Goal: Information Seeking & Learning: Learn about a topic

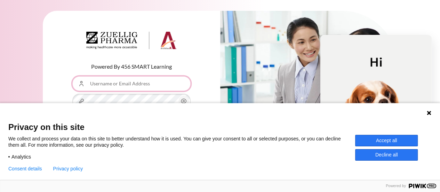
click at [145, 88] on input "Username or Email Address" at bounding box center [131, 83] width 118 height 15
click at [405, 138] on button "Accept all" at bounding box center [386, 140] width 63 height 11
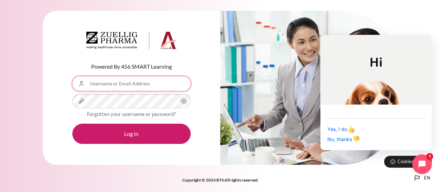
click at [166, 81] on input "Username or Email Address" at bounding box center [131, 83] width 118 height 15
type input "[EMAIL_ADDRESS][DOMAIN_NAME]"
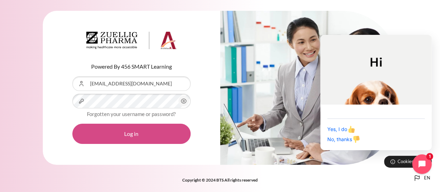
click at [134, 137] on button "Log in" at bounding box center [131, 134] width 118 height 20
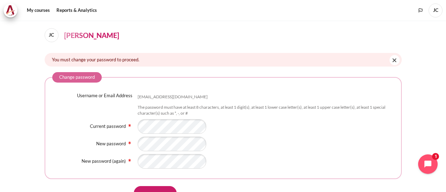
scroll to position [35, 0]
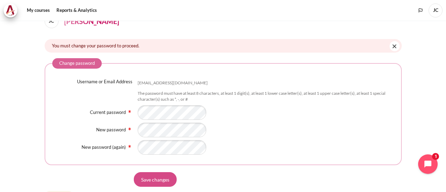
click at [152, 177] on input "Save changes" at bounding box center [155, 179] width 43 height 15
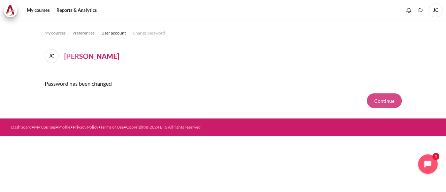
click at [372, 102] on button "Continue" at bounding box center [384, 100] width 35 height 15
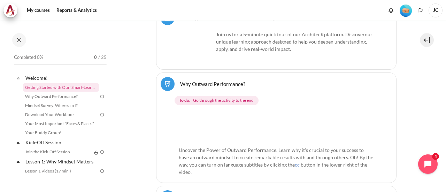
scroll to position [263, 0]
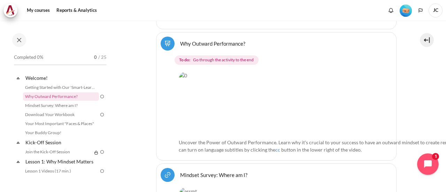
click at [428, 170] on button "Open chat widget" at bounding box center [428, 164] width 22 height 22
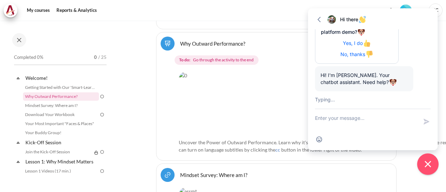
scroll to position [134, 0]
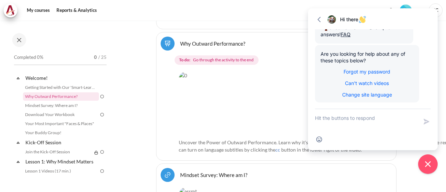
click at [419, 168] on button "Close chat widget" at bounding box center [428, 164] width 22 height 22
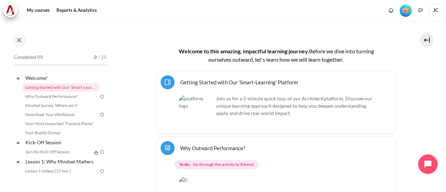
scroll to position [159, 0]
click at [259, 99] on p "Join us for a 5-minute quick tour of our ArchitecK platform. Discover our uniqu…" at bounding box center [276, 106] width 195 height 22
click at [197, 79] on link "Getting Started with Our 'Smart-Learning' Platform Page" at bounding box center [239, 82] width 118 height 7
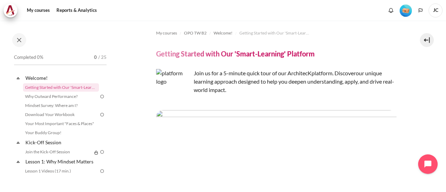
click at [261, 126] on img "Content" at bounding box center [276, 129] width 240 height 38
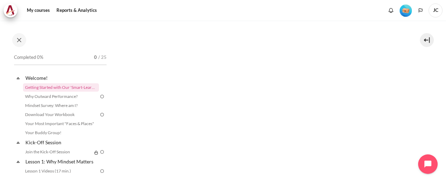
scroll to position [139, 0]
click at [68, 97] on link "Why Outward Performance?" at bounding box center [61, 96] width 76 height 8
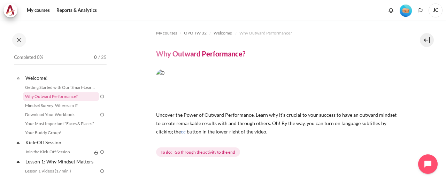
scroll to position [35, 0]
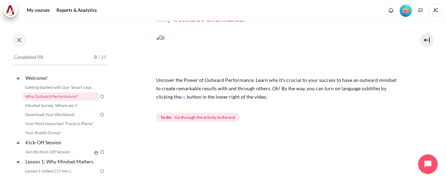
click at [272, 51] on img "Content" at bounding box center [276, 53] width 240 height 38
click at [254, 82] on p "Uncover the Power of Outward Performance. Learn why it's crucial to your succes…" at bounding box center [276, 88] width 240 height 25
click at [169, 68] on img "Content" at bounding box center [276, 53] width 240 height 38
click at [192, 121] on span "To do: Go through the activity to the end" at bounding box center [198, 117] width 84 height 10
click at [187, 100] on div "Uncover the Power of Outward Performance. Learn why it's crucial to your succes…" at bounding box center [276, 78] width 240 height 89
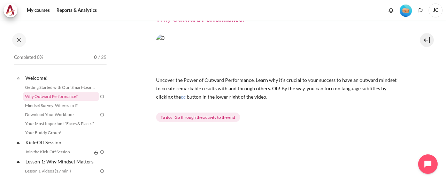
click at [237, 92] on p "Uncover the Power of Outward Performance. Learn why it's crucial to your succes…" at bounding box center [276, 88] width 240 height 25
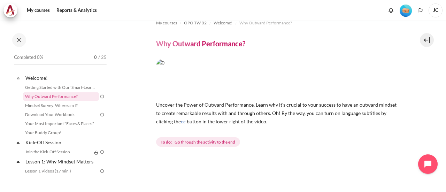
scroll to position [0, 0]
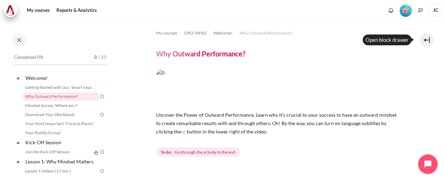
click at [421, 41] on button at bounding box center [426, 40] width 14 height 14
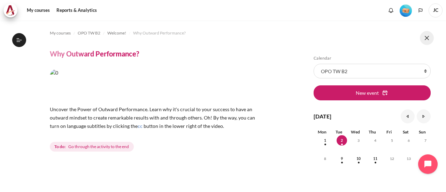
click at [422, 40] on button at bounding box center [426, 38] width 14 height 14
